Goal: Entertainment & Leisure: Consume media (video, audio)

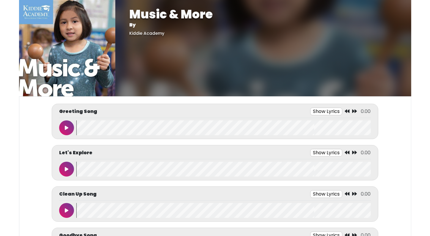
click at [66, 130] on button at bounding box center [66, 127] width 15 height 15
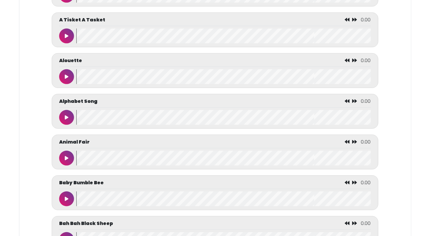
scroll to position [285, 0]
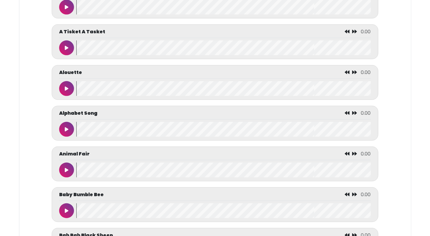
click at [66, 130] on icon at bounding box center [67, 129] width 4 height 5
click at [66, 130] on icon at bounding box center [66, 129] width 3 height 5
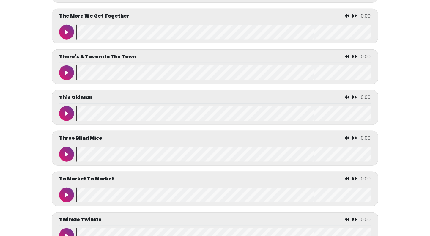
scroll to position [2750, 0]
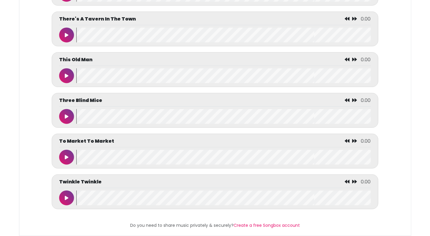
click at [67, 33] on icon at bounding box center [67, 35] width 4 height 5
click at [67, 33] on icon at bounding box center [66, 35] width 3 height 5
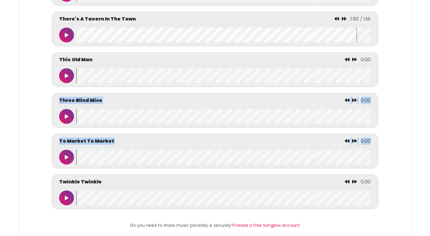
drag, startPoint x: -21, startPoint y: 111, endPoint x: 42, endPoint y: 157, distance: 78.6
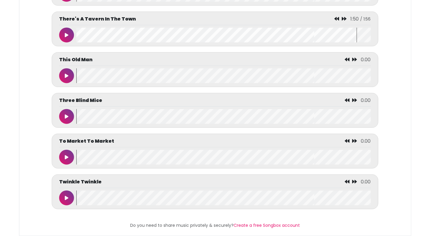
click at [60, 194] on button at bounding box center [66, 198] width 15 height 15
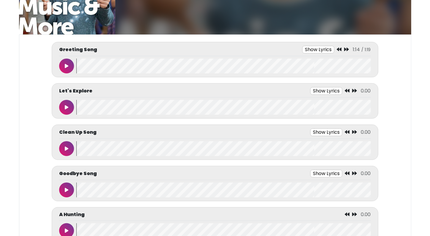
scroll to position [62, 0]
click at [62, 187] on button at bounding box center [66, 190] width 15 height 15
